Goal: Information Seeking & Learning: Check status

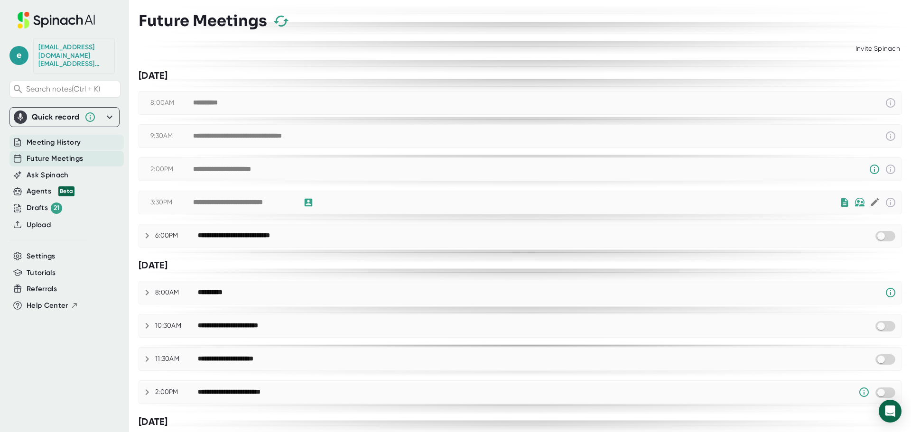
click at [59, 137] on span "Meeting History" at bounding box center [54, 142] width 54 height 11
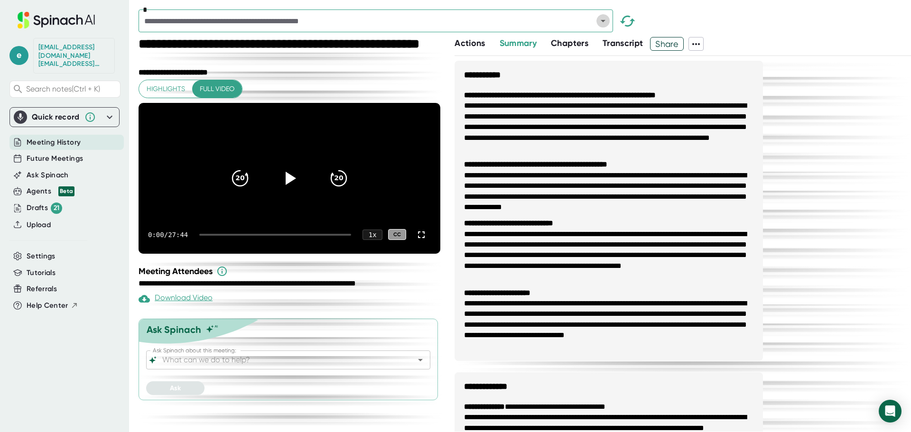
click at [600, 22] on icon "Open" at bounding box center [602, 20] width 11 height 11
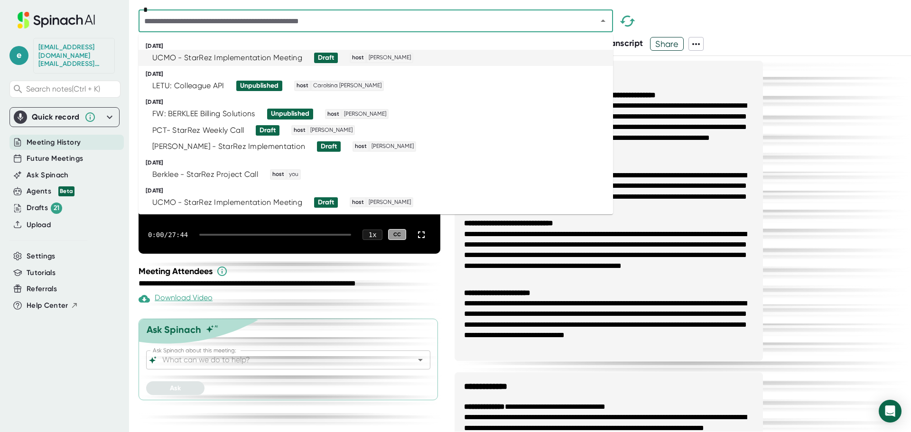
click at [622, 18] on icon "button" at bounding box center [626, 20] width 15 height 11
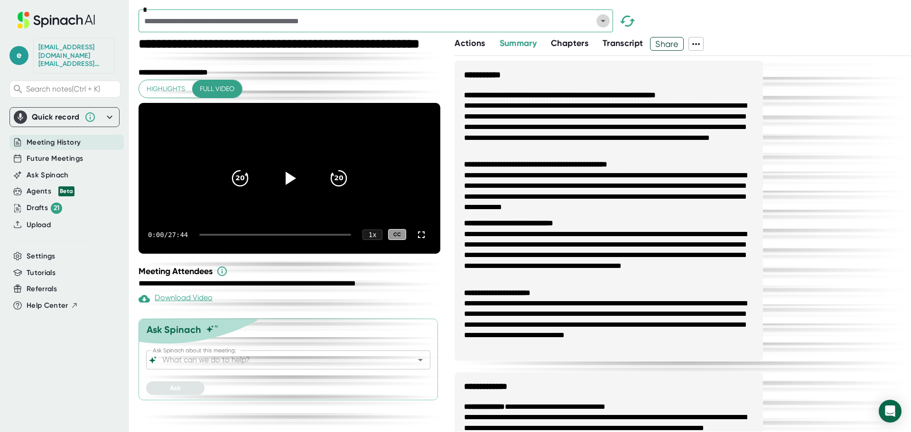
click at [604, 18] on icon "Open" at bounding box center [602, 20] width 11 height 11
click at [738, 22] on div "*" at bounding box center [524, 23] width 772 height 28
click at [604, 21] on icon "Open" at bounding box center [602, 21] width 5 height 2
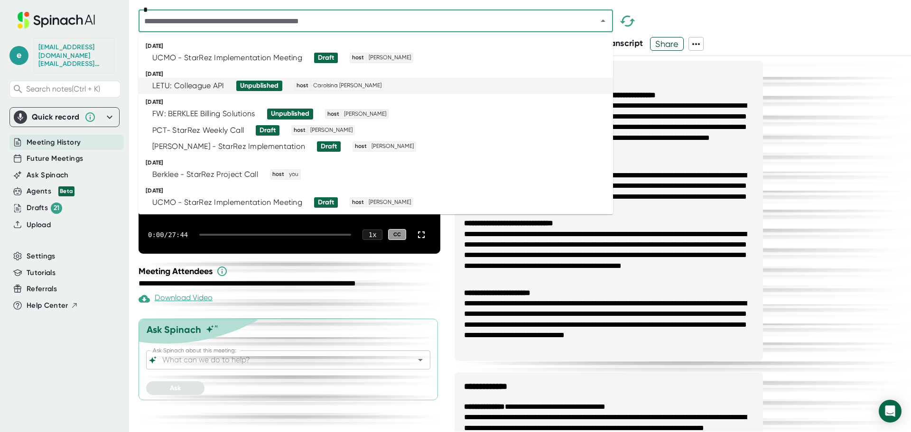
click at [776, 15] on div "*" at bounding box center [524, 23] width 772 height 28
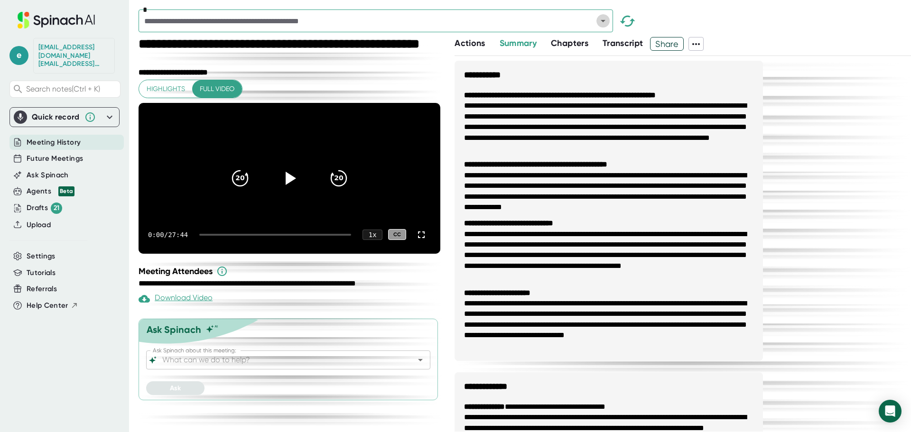
click at [604, 24] on icon "Open" at bounding box center [602, 20] width 11 height 11
click at [631, 23] on icon "button" at bounding box center [626, 20] width 15 height 11
